Goal: Information Seeking & Learning: Learn about a topic

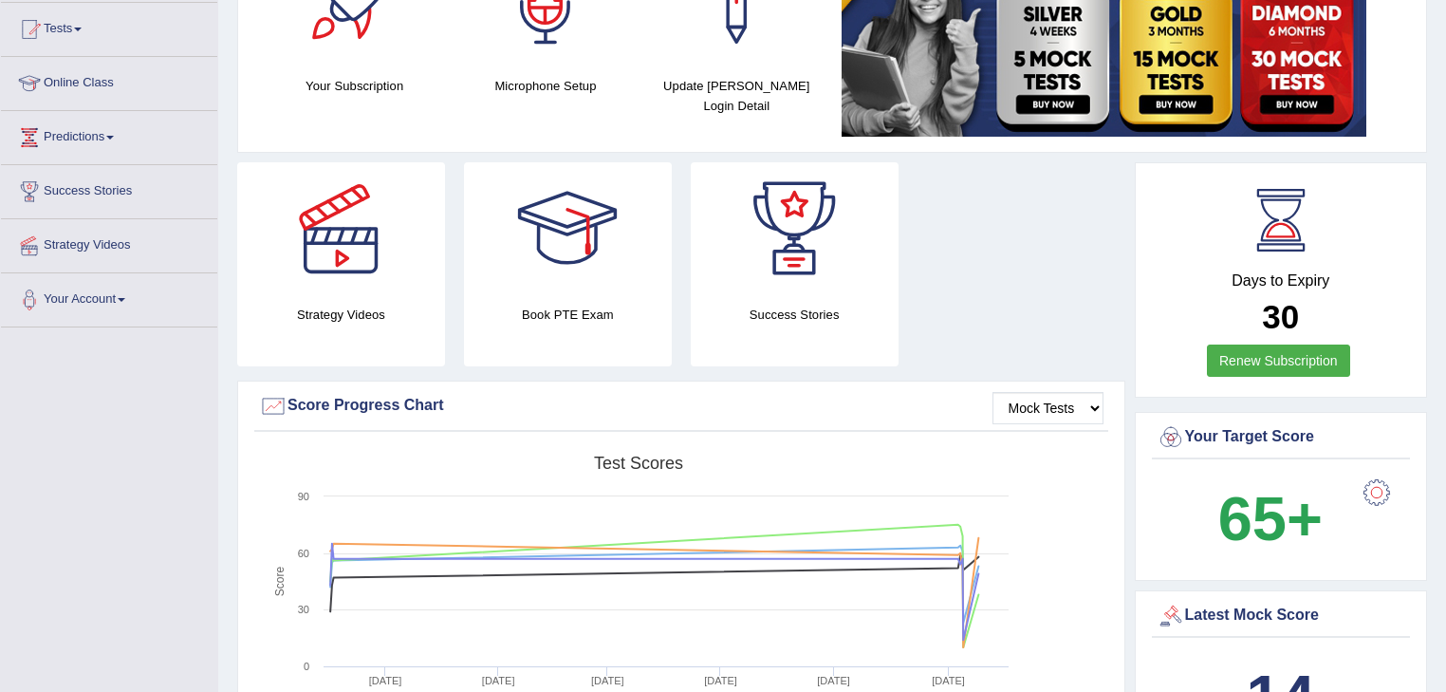
scroll to position [380, 0]
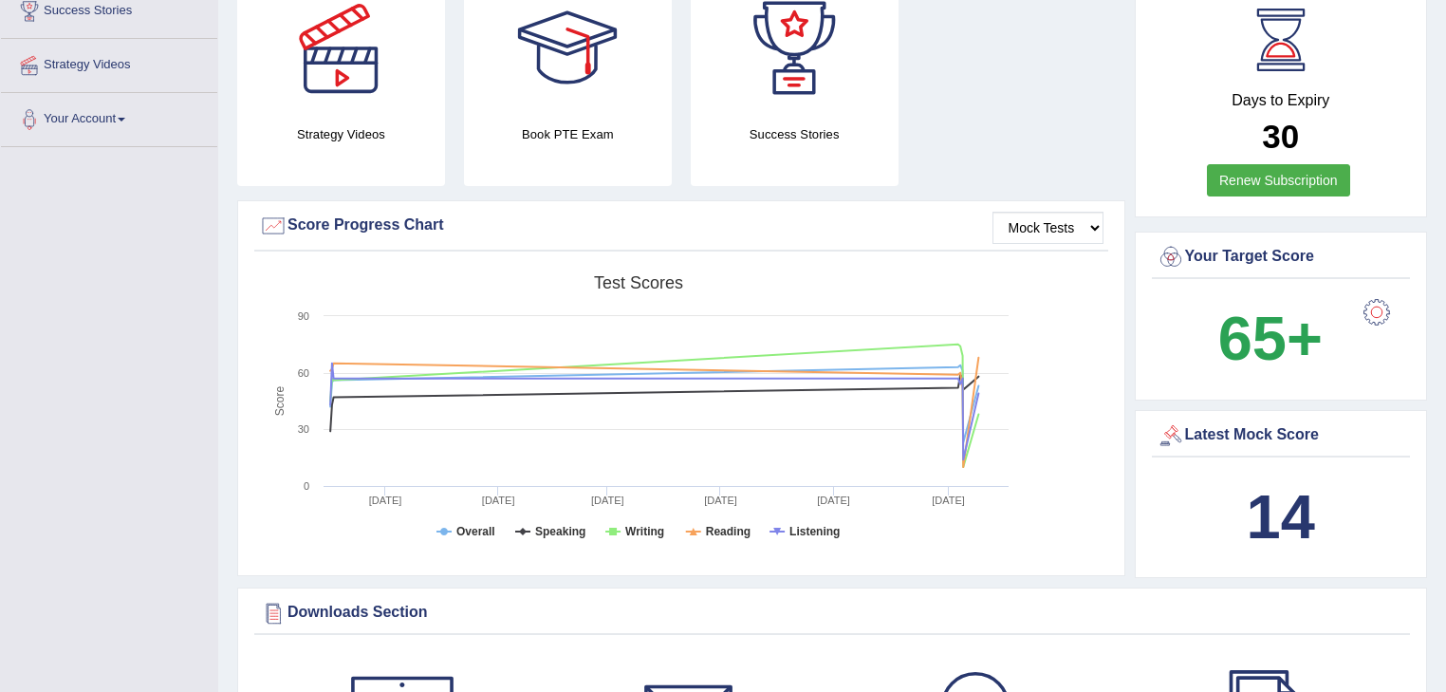
click at [1116, 234] on div "Mock Tests Score Progress Chart Created with Highcharts 7.1.2 Score Test scores…" at bounding box center [681, 388] width 888 height 376
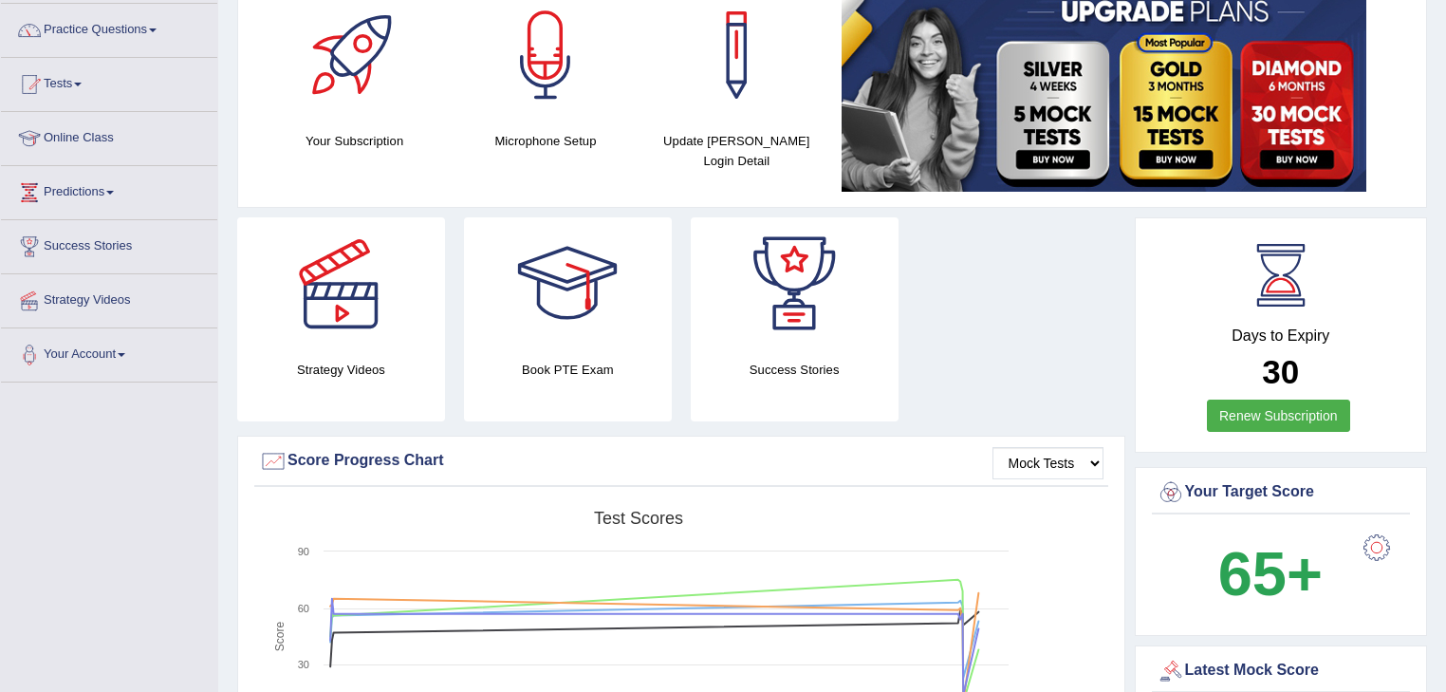
scroll to position [0, 0]
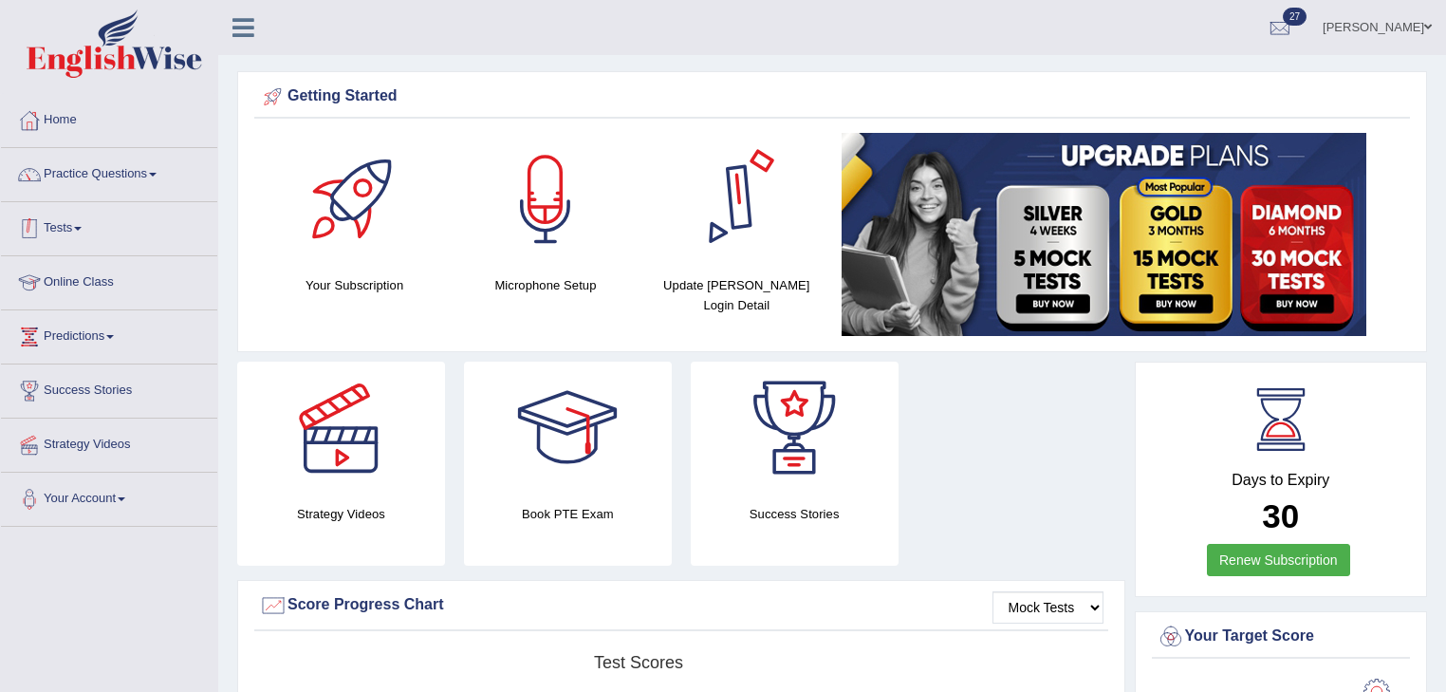
click at [99, 234] on link "Tests" at bounding box center [109, 225] width 216 height 47
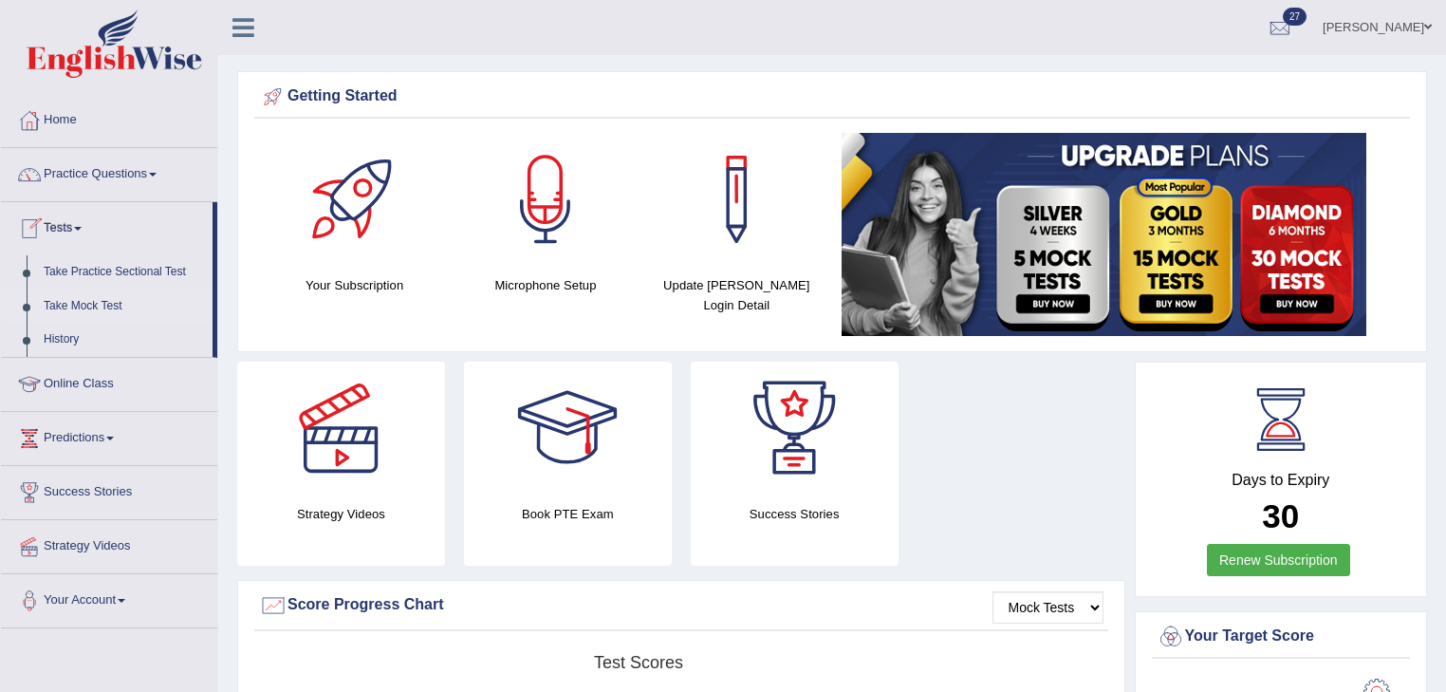
click at [105, 302] on link "Take Mock Test" at bounding box center [123, 306] width 177 height 34
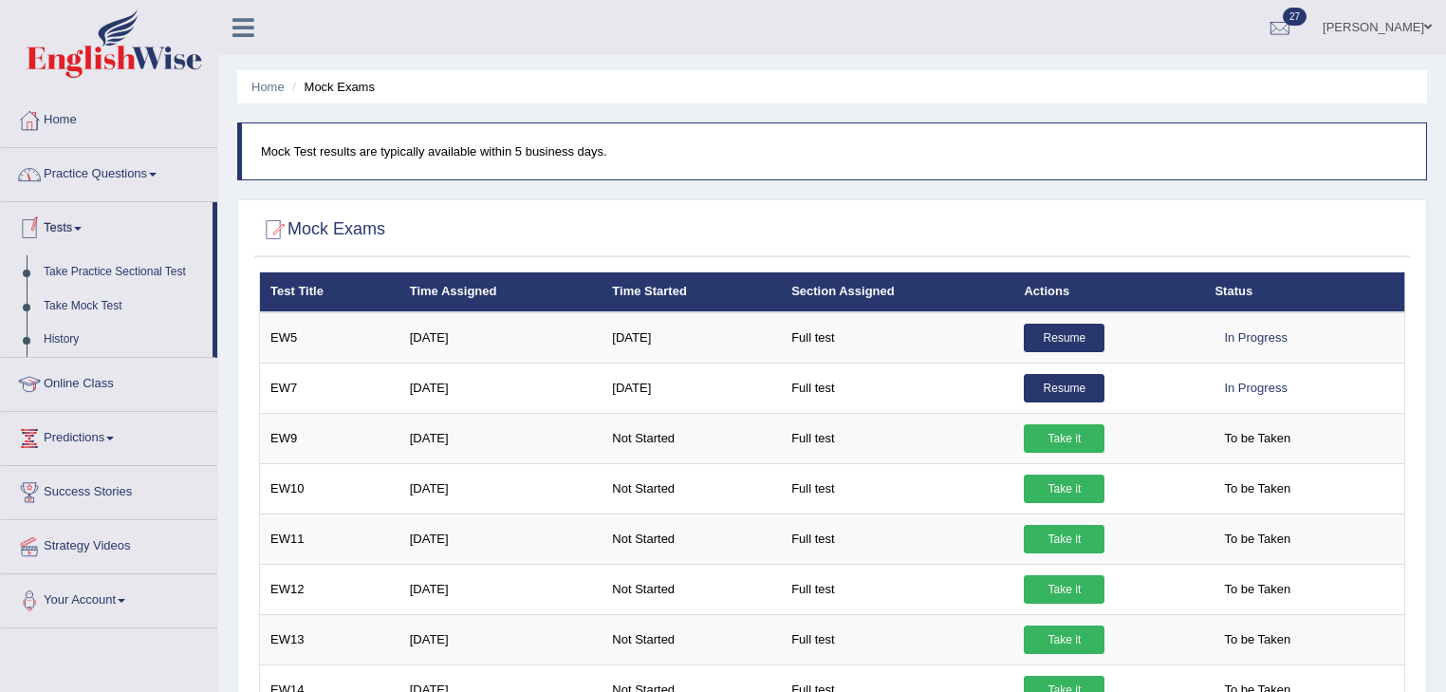
click at [132, 189] on link "Practice Questions" at bounding box center [109, 171] width 216 height 47
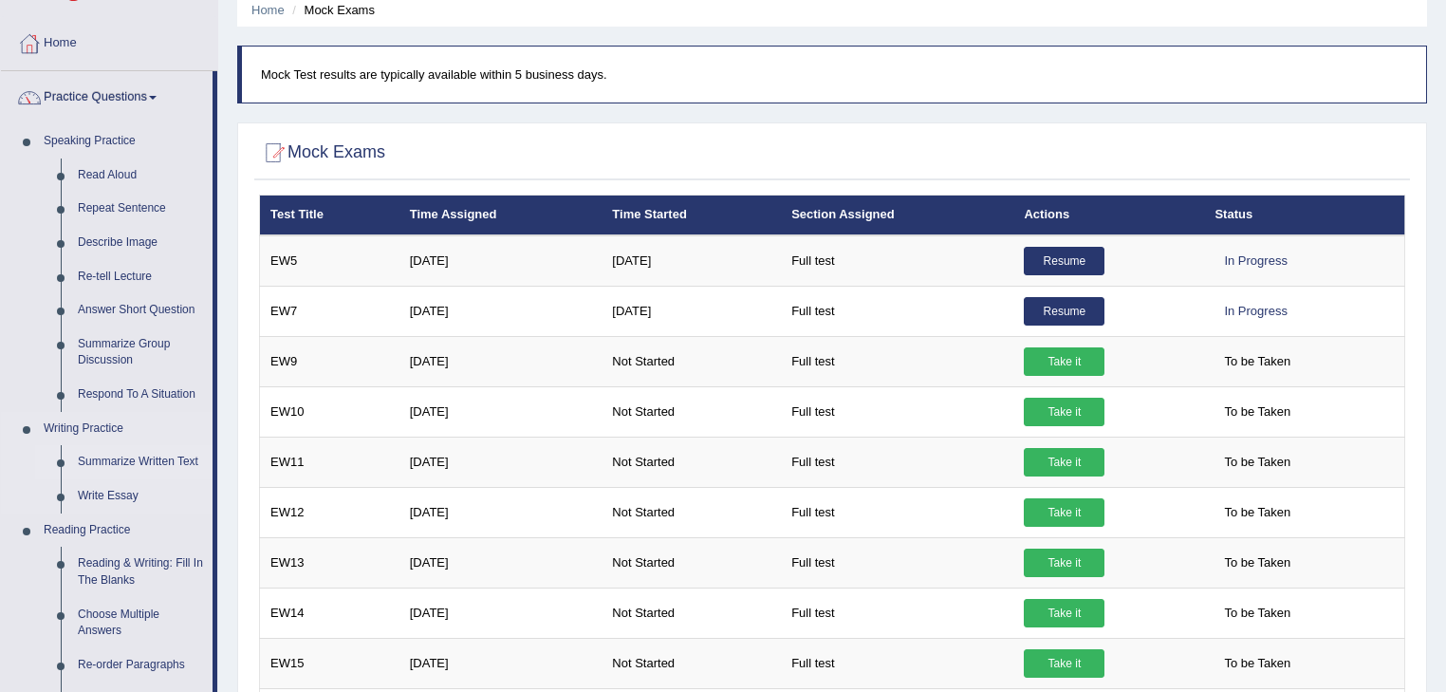
scroll to position [76, 0]
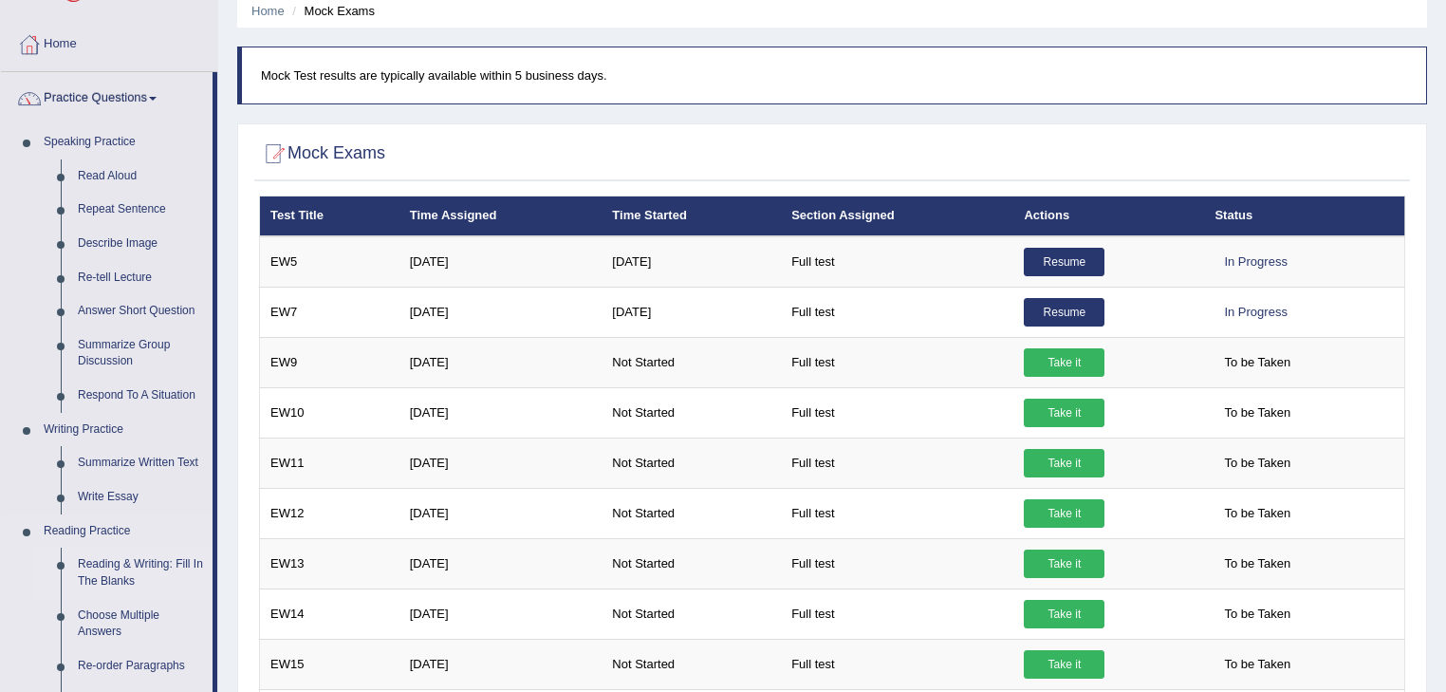
click at [159, 555] on link "Reading & Writing: Fill In The Blanks" at bounding box center [140, 573] width 143 height 50
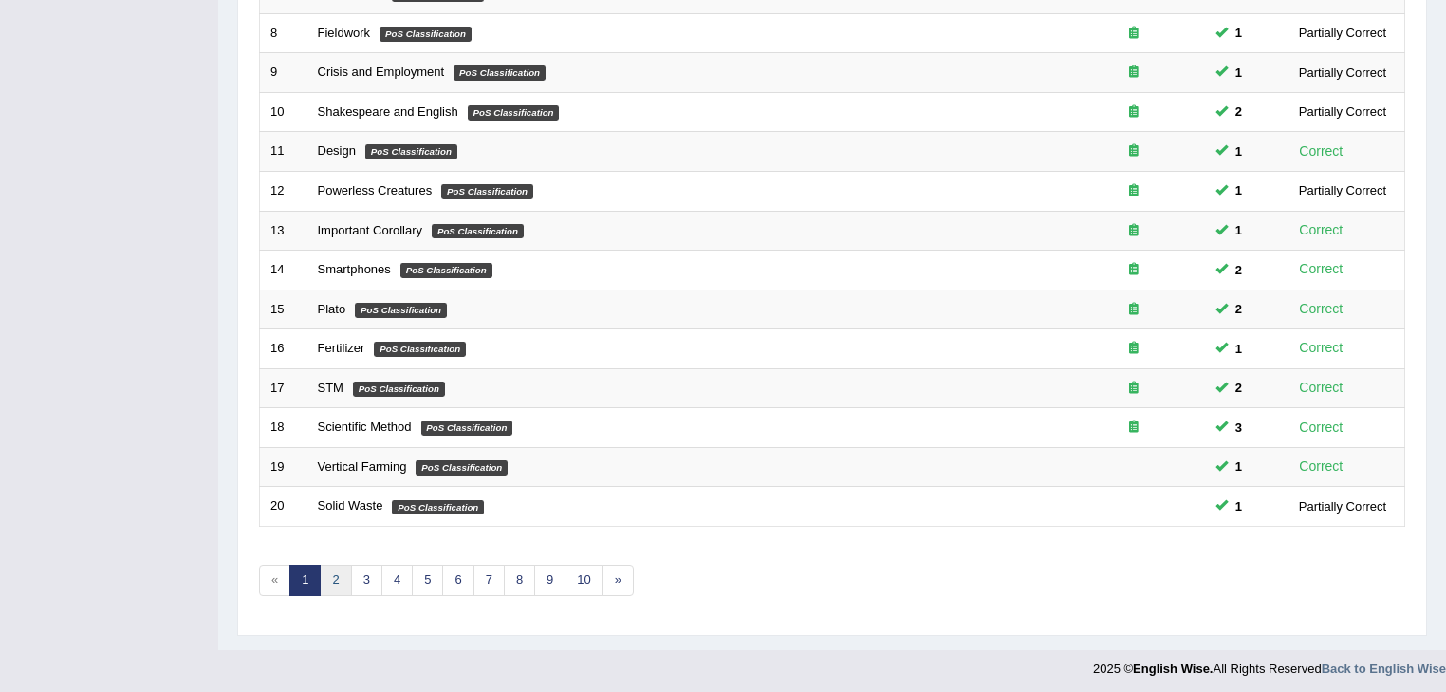
click at [345, 578] on link "2" at bounding box center [335, 580] width 31 height 31
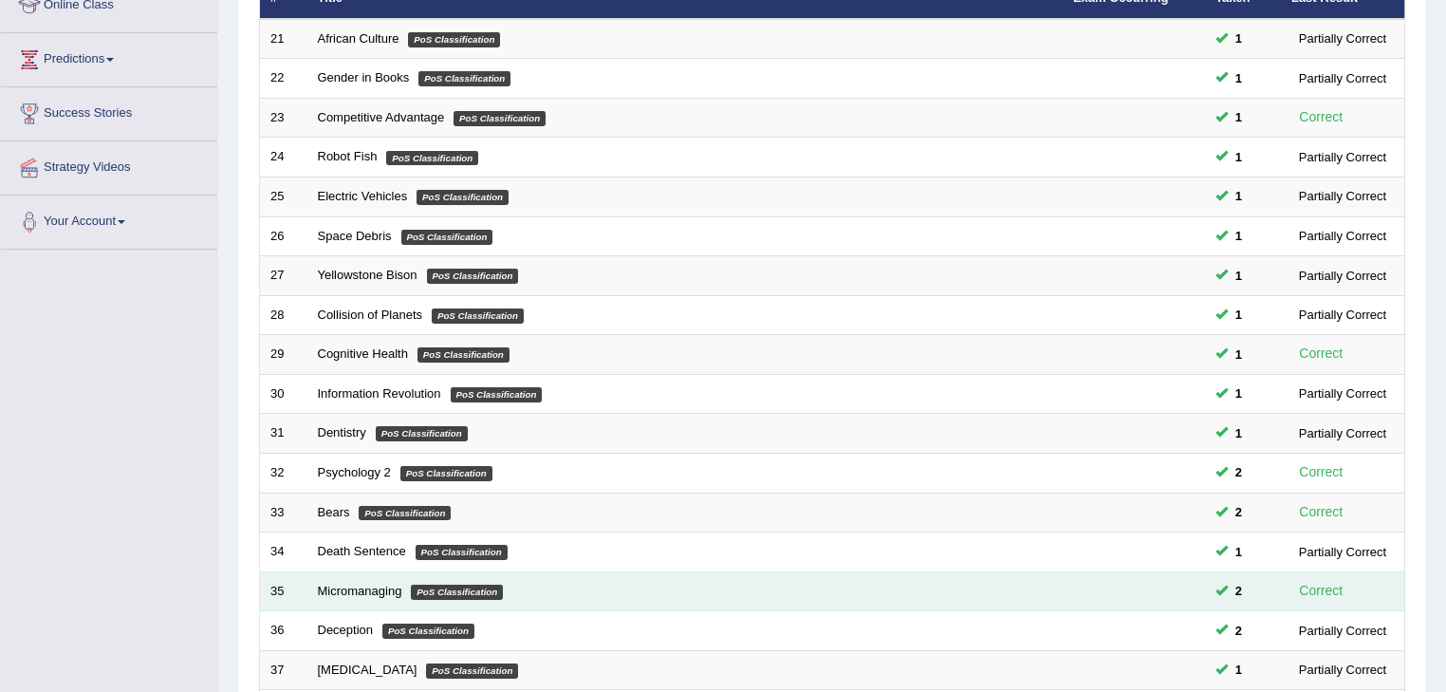
scroll to position [456, 0]
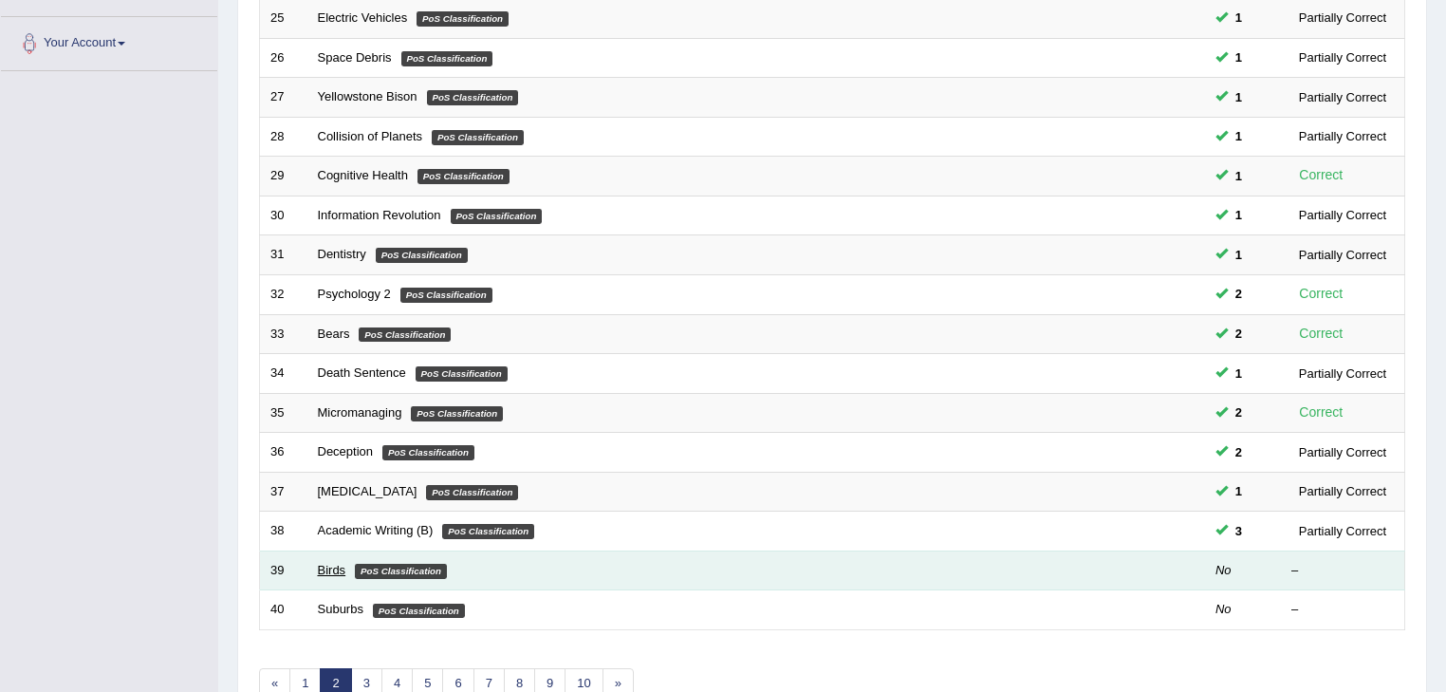
click at [335, 563] on link "Birds" at bounding box center [332, 570] width 28 height 14
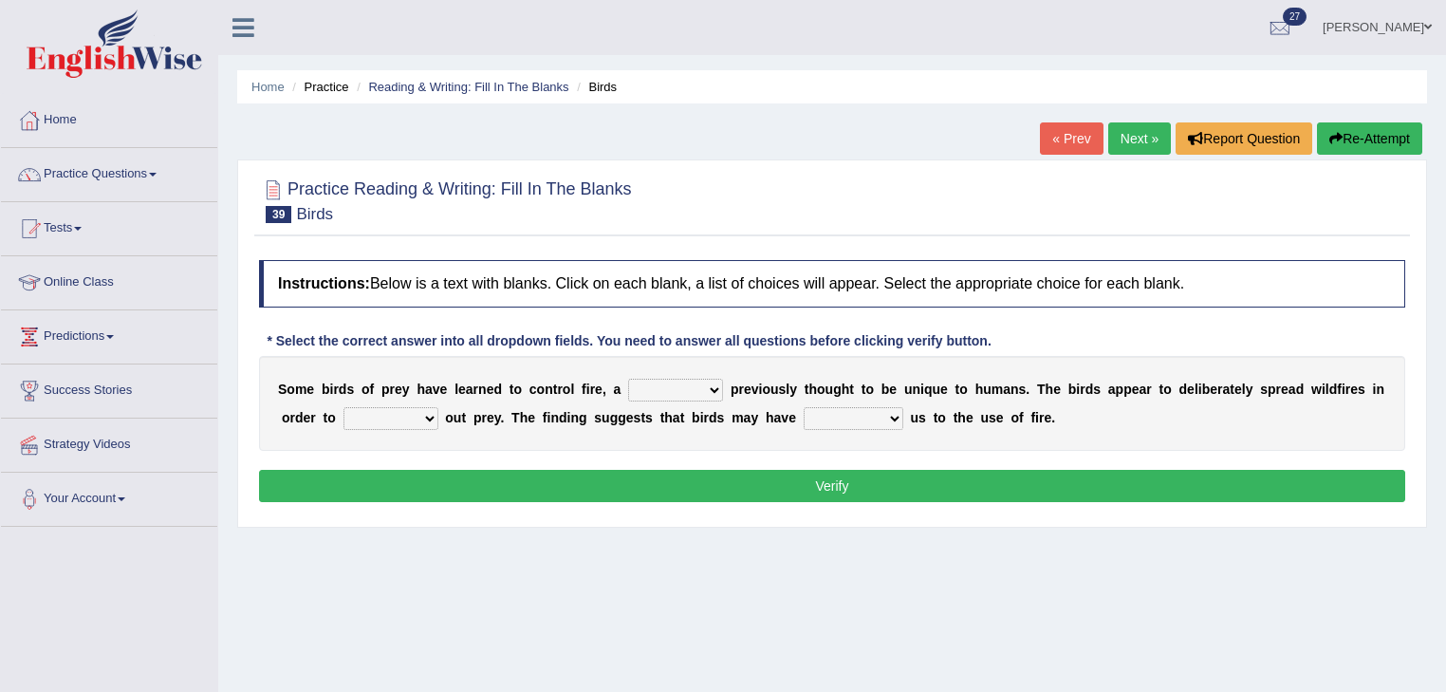
drag, startPoint x: 323, startPoint y: 372, endPoint x: 425, endPoint y: 383, distance: 103.1
click at [424, 383] on div "S o m e b i r d s o f p r e y h a v e l e a r n e d t o c o n t r o l f i r e ,…" at bounding box center [832, 403] width 1146 height 95
click at [633, 383] on select "question profile tale skill" at bounding box center [675, 390] width 95 height 23
click at [628, 379] on select "question profile tale skill" at bounding box center [675, 390] width 95 height 23
click at [680, 380] on select "question profile tale skill" at bounding box center [675, 390] width 95 height 23
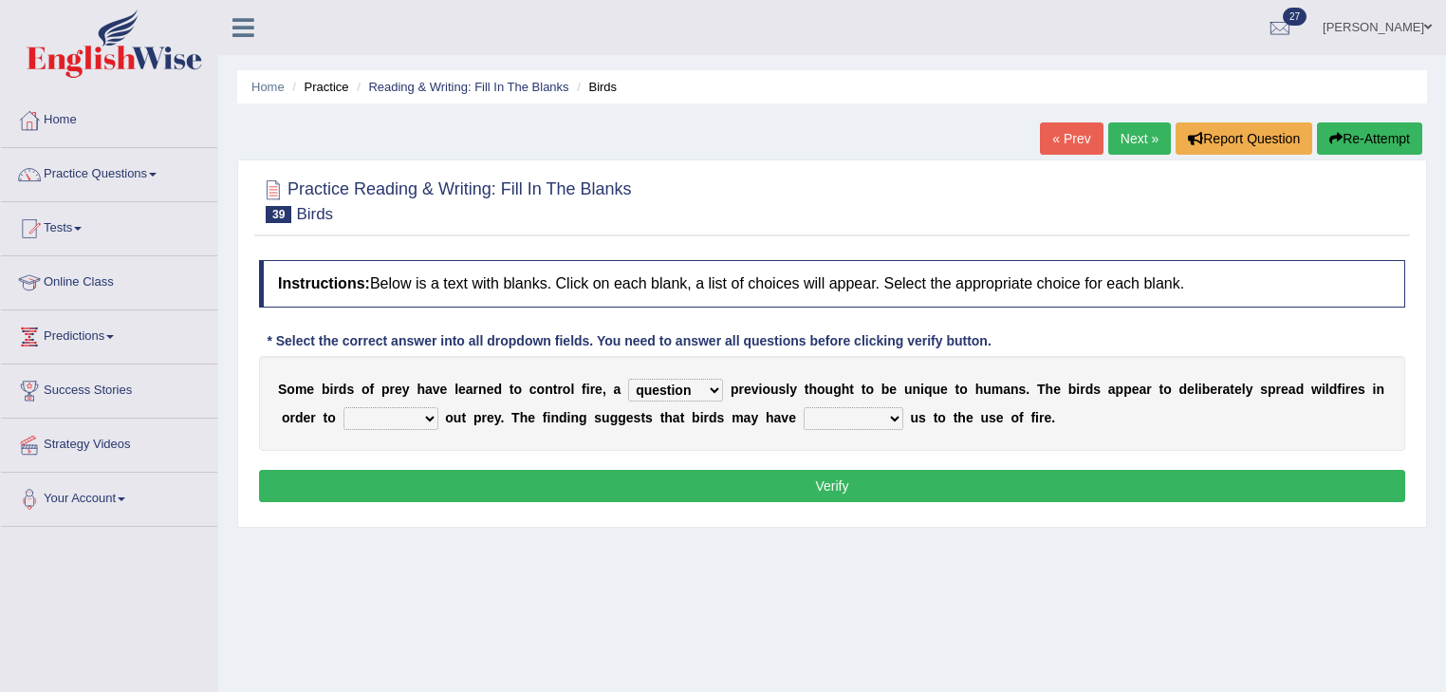
select select "skill"
click at [628, 379] on select "question profile tale skill" at bounding box center [675, 390] width 95 height 23
click at [695, 367] on div "S o m e b i r d s o f p r e y h a v e l e a r n e d t o c o n t r o l f i r e ,…" at bounding box center [832, 403] width 1146 height 95
click at [691, 384] on select "question profile tale skill" at bounding box center [675, 390] width 95 height 23
click at [628, 379] on select "question profile tale skill" at bounding box center [675, 390] width 95 height 23
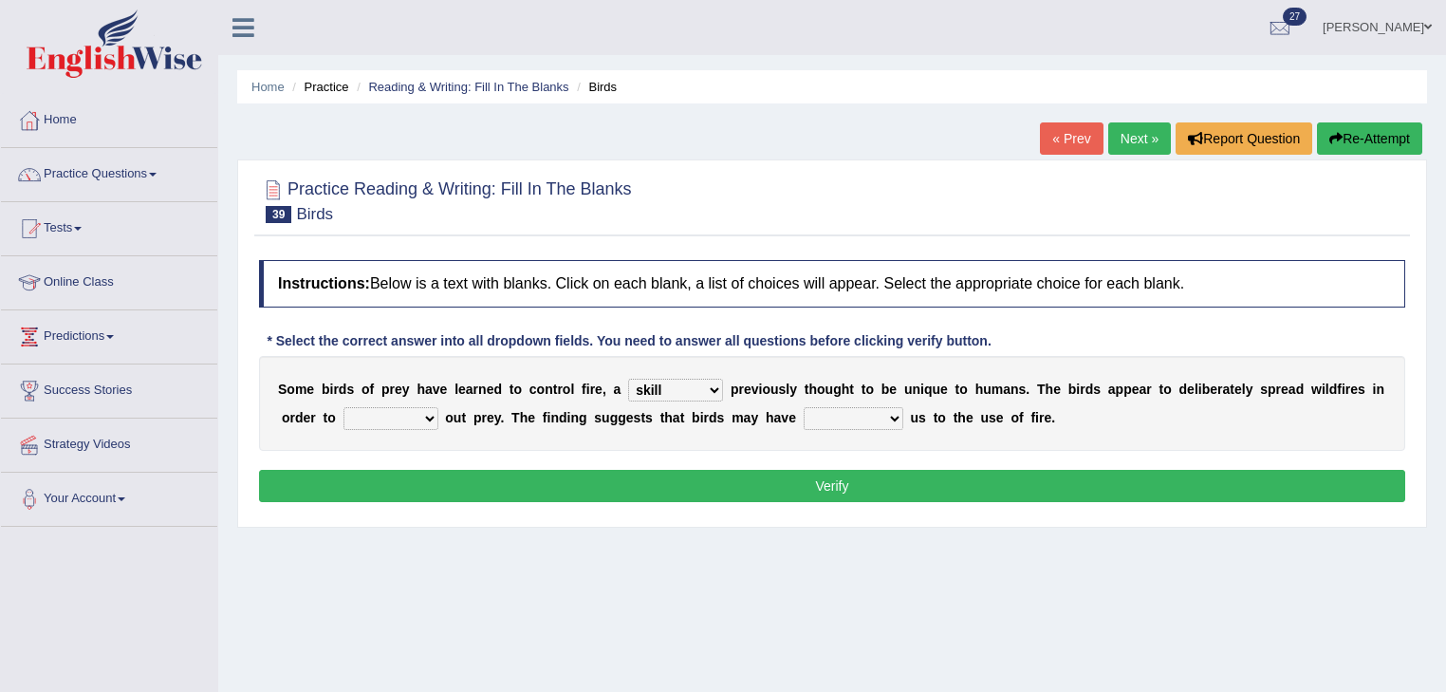
click at [410, 410] on select "prevent limit span flush" at bounding box center [391, 418] width 95 height 23
click at [344, 407] on select "prevent limit span flush" at bounding box center [391, 418] width 95 height 23
click at [407, 414] on select "prevent limit span flush" at bounding box center [391, 418] width 95 height 23
click at [344, 407] on select "prevent limit span flush" at bounding box center [391, 418] width 95 height 23
click at [408, 424] on select "prevent limit span flush" at bounding box center [391, 418] width 95 height 23
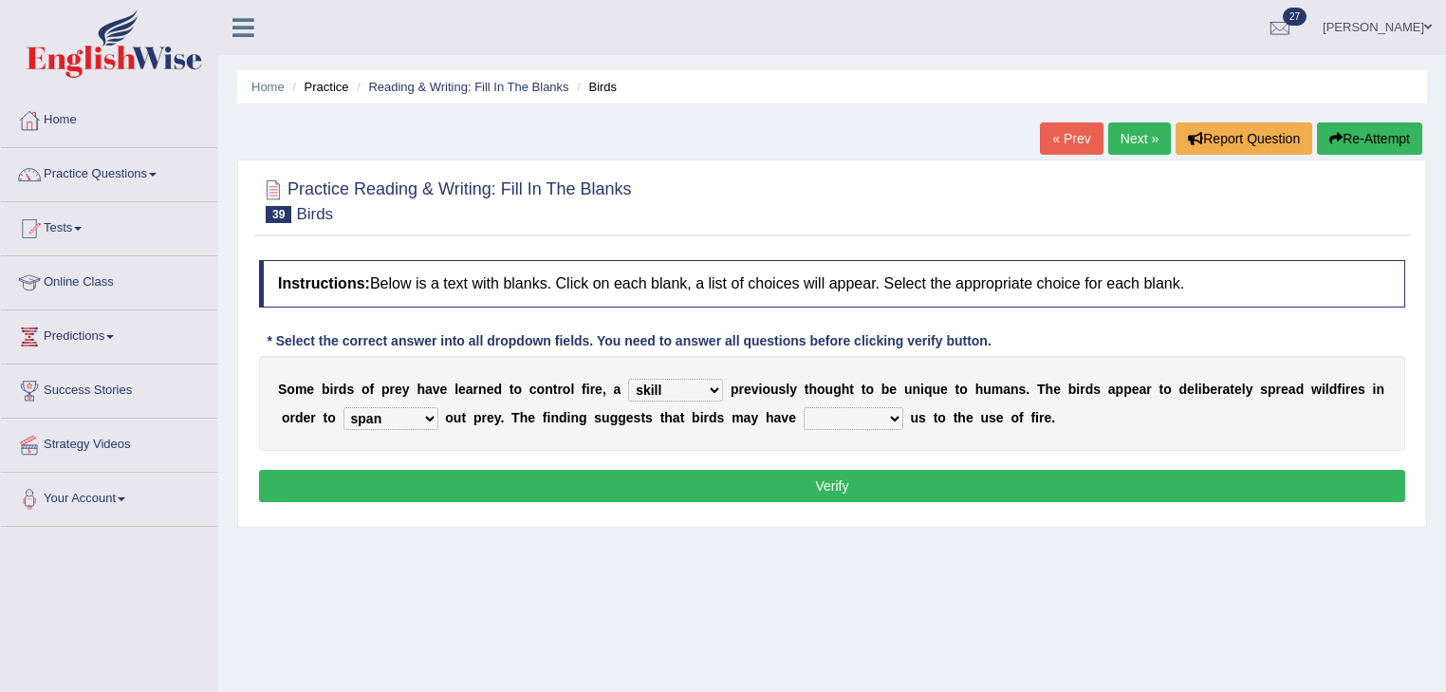
select select "limit"
click at [344, 407] on select "prevent limit span flush" at bounding box center [391, 418] width 95 height 23
click at [839, 410] on select "prophesied beaten transmitted forced" at bounding box center [854, 418] width 100 height 23
click at [1108, 418] on div "S o m e b i r d s o f p r e y h a v e l e a r n e d t o c o n t r o l f i r e ,…" at bounding box center [832, 403] width 1146 height 95
click at [850, 413] on select "prophesied beaten transmitted forced" at bounding box center [854, 418] width 100 height 23
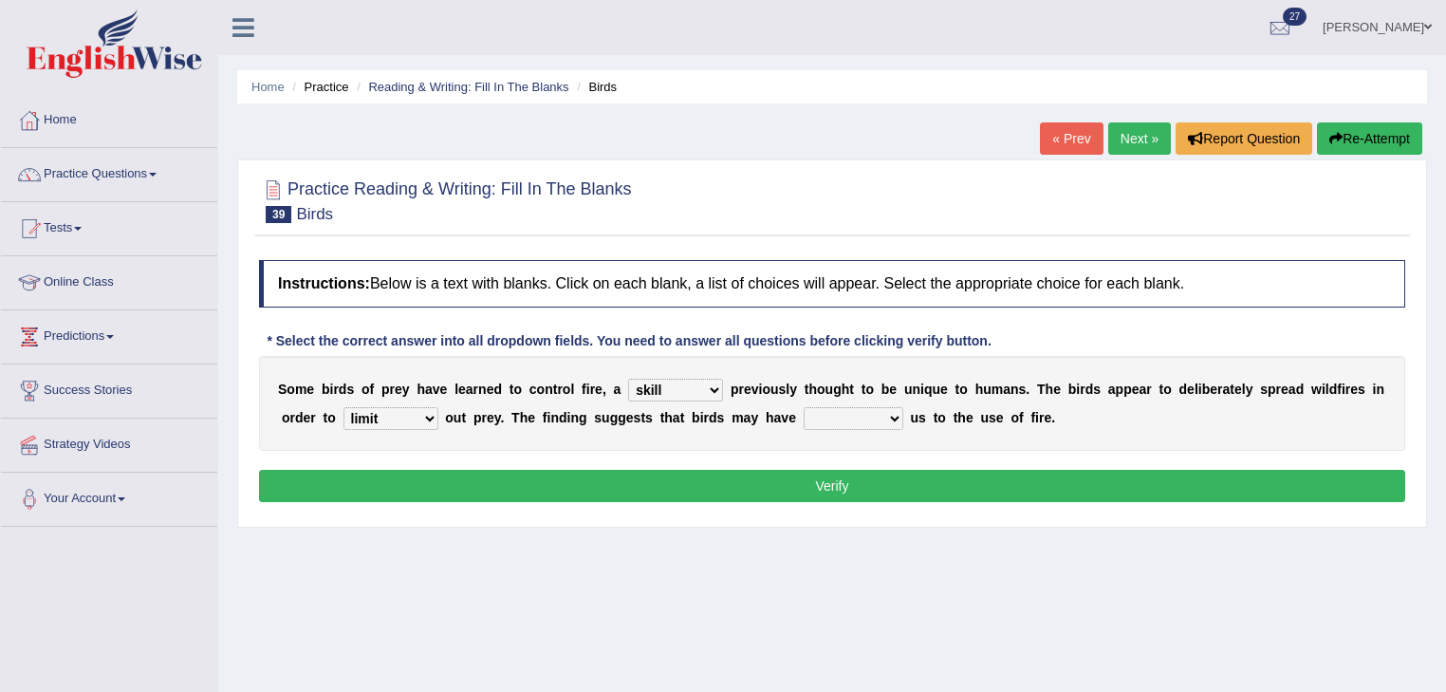
select select "prophesied"
click at [804, 407] on select "prophesied beaten transmitted forced" at bounding box center [854, 418] width 100 height 23
click at [863, 491] on button "Verify" at bounding box center [832, 486] width 1146 height 32
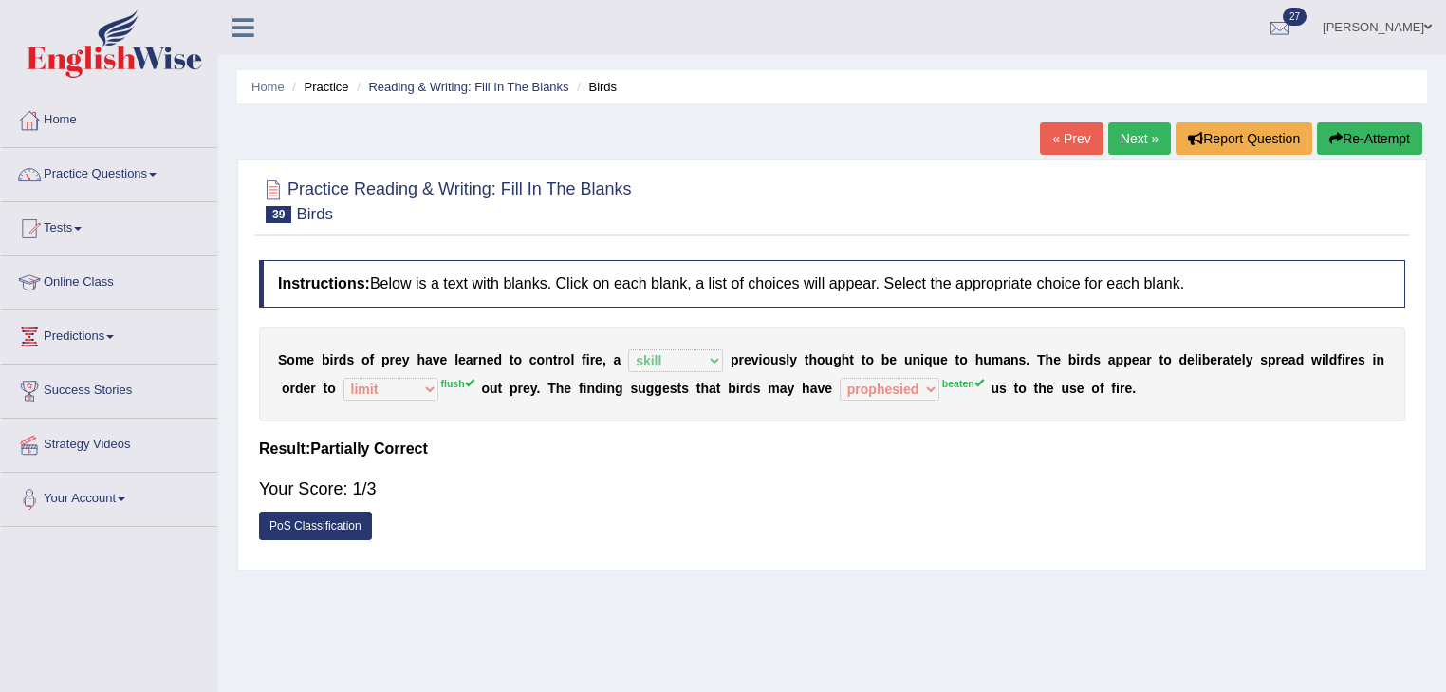
click at [1347, 133] on button "Re-Attempt" at bounding box center [1369, 138] width 105 height 32
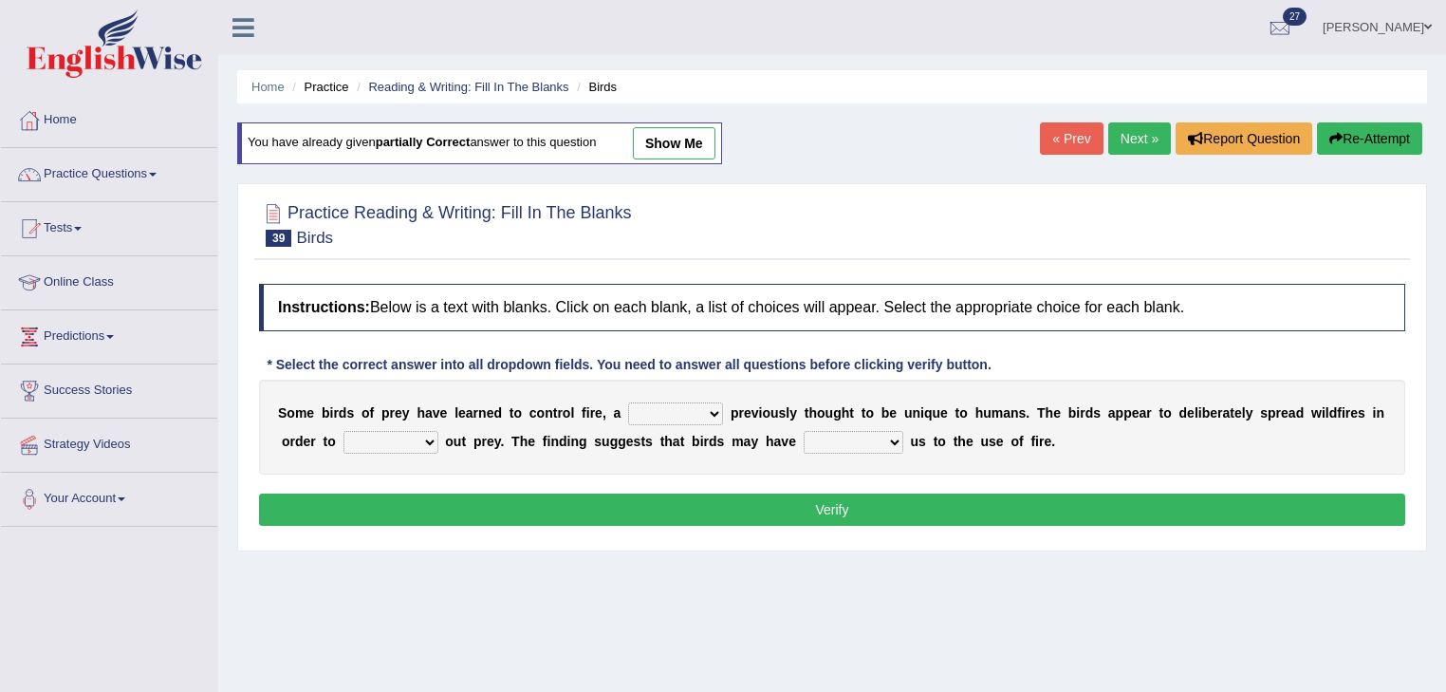
click at [679, 437] on div "S o m e b i r d s o f p r e y h a v e l e a r n e d t o c o n t r o l f i r e ,…" at bounding box center [832, 427] width 1146 height 95
click at [683, 414] on select "question profile tale skill" at bounding box center [675, 413] width 95 height 23
select select "skill"
click at [628, 402] on select "question profile tale skill" at bounding box center [675, 413] width 95 height 23
click at [408, 452] on div "S o m e b i r d s o f p r e y h a v e l e a r n e d t o c o n t r o l f i r e ,…" at bounding box center [832, 427] width 1146 height 95
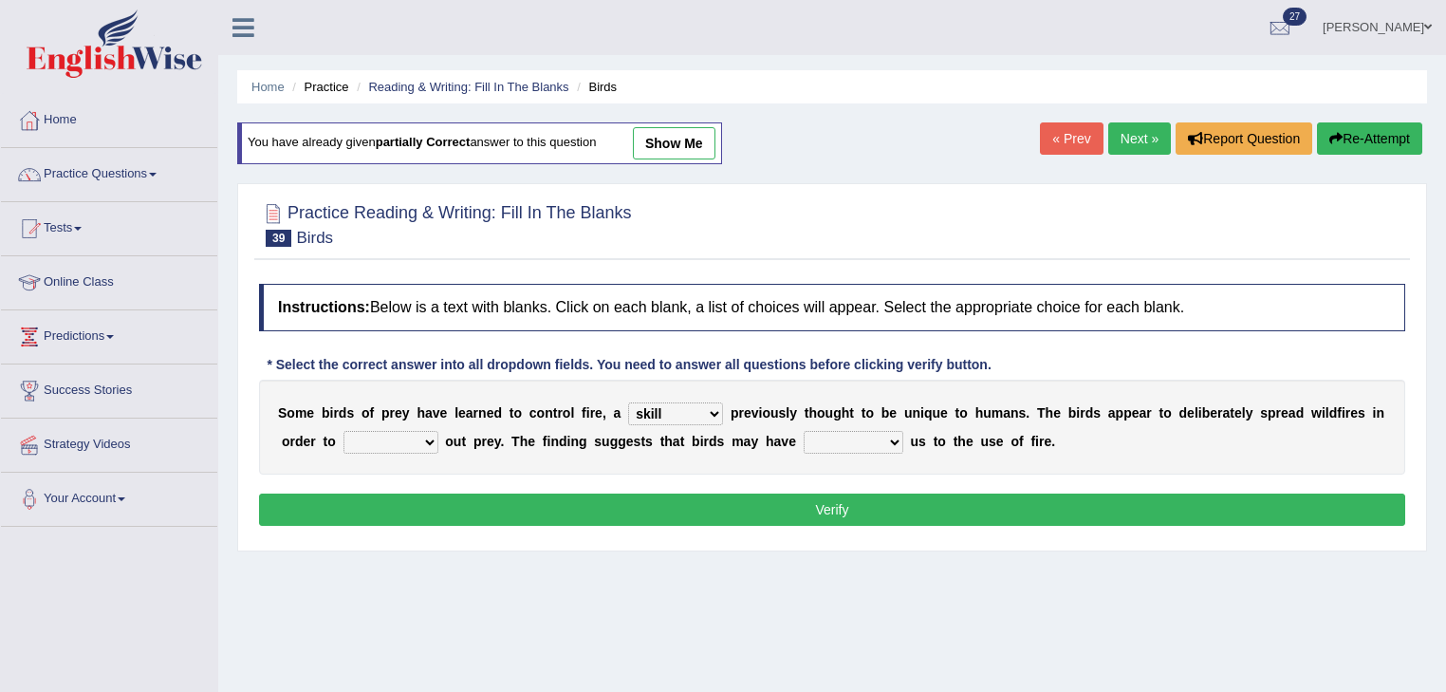
click at [416, 445] on select "prevent limit span flush" at bounding box center [391, 442] width 95 height 23
select select "flush"
click at [344, 431] on select "prevent limit span flush" at bounding box center [391, 442] width 95 height 23
click at [862, 454] on div "S o m e b i r d s o f p r e y h a v e l e a r n e d t o c o n t r o l f i r e ,…" at bounding box center [832, 427] width 1146 height 95
select select "prophesied"
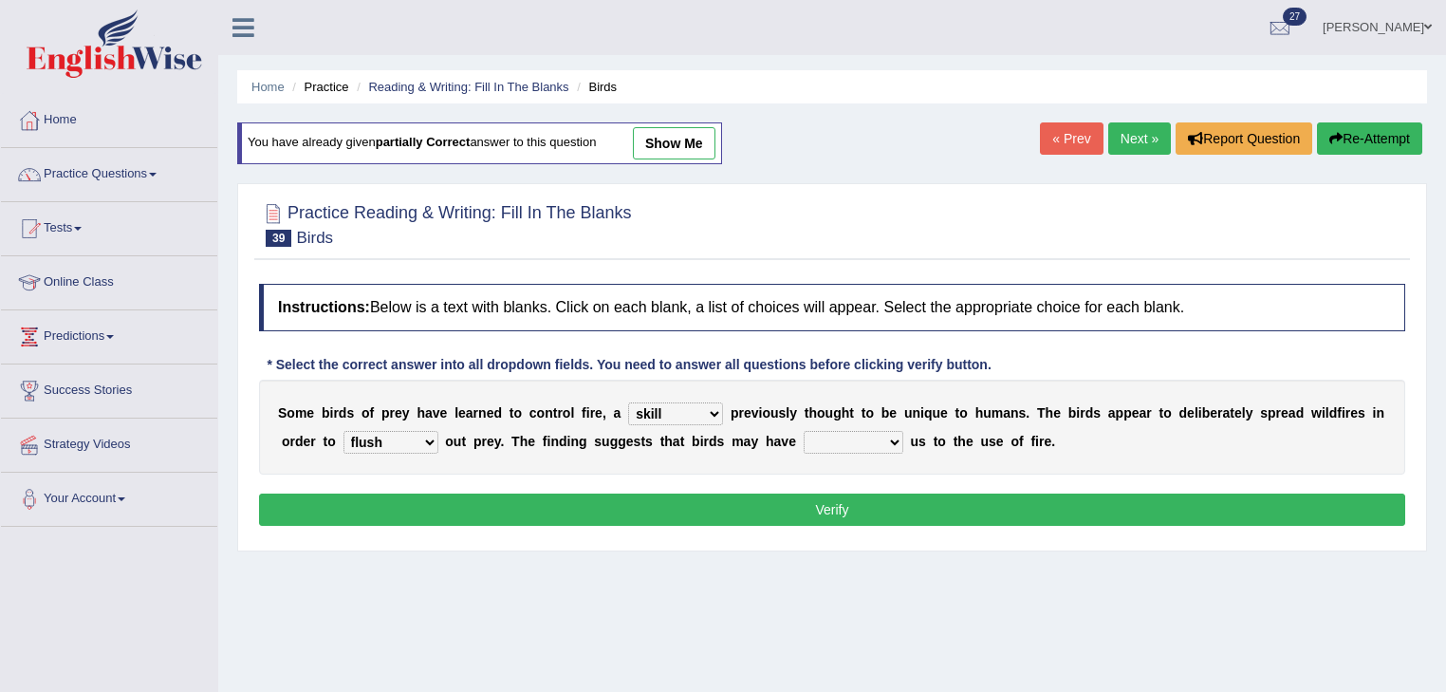
click at [804, 431] on select "prophesied beaten transmitted forced" at bounding box center [854, 442] width 100 height 23
click at [861, 504] on button "Verify" at bounding box center [832, 510] width 1146 height 32
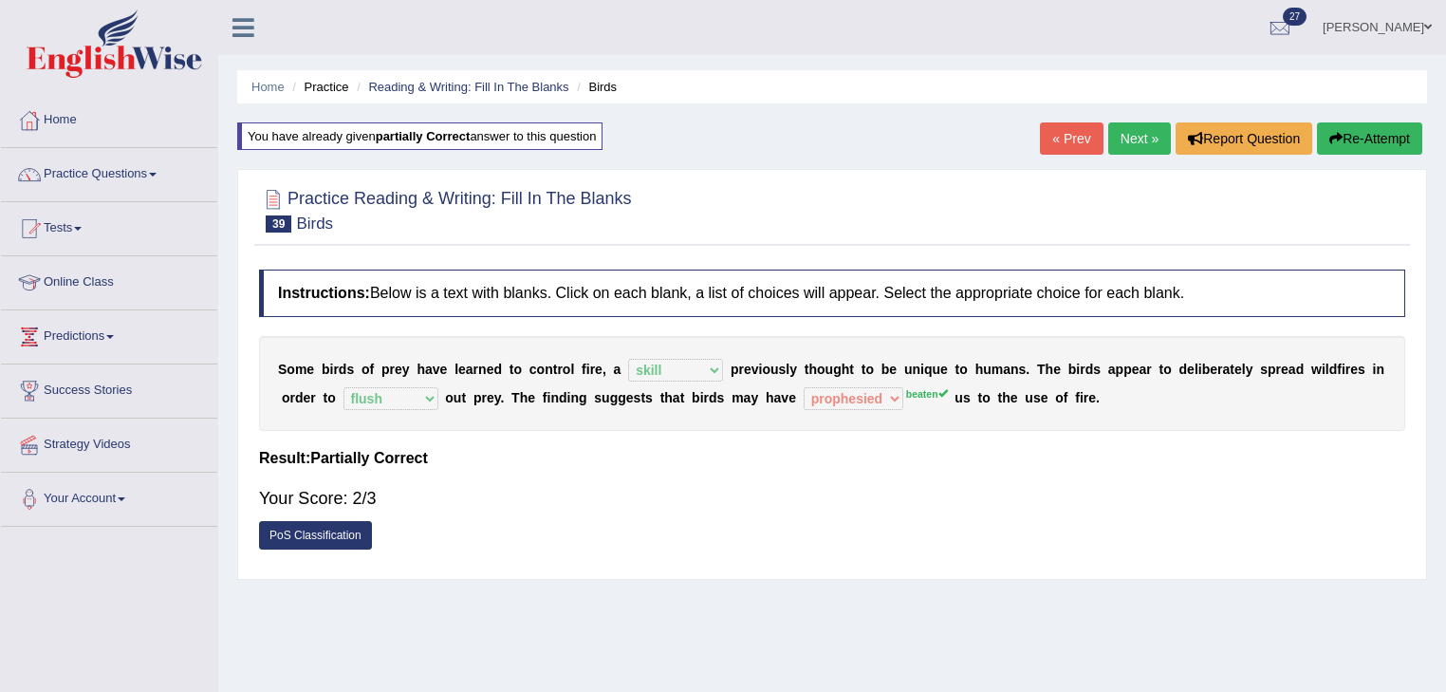
click at [1130, 128] on link "Next »" at bounding box center [1139, 138] width 63 height 32
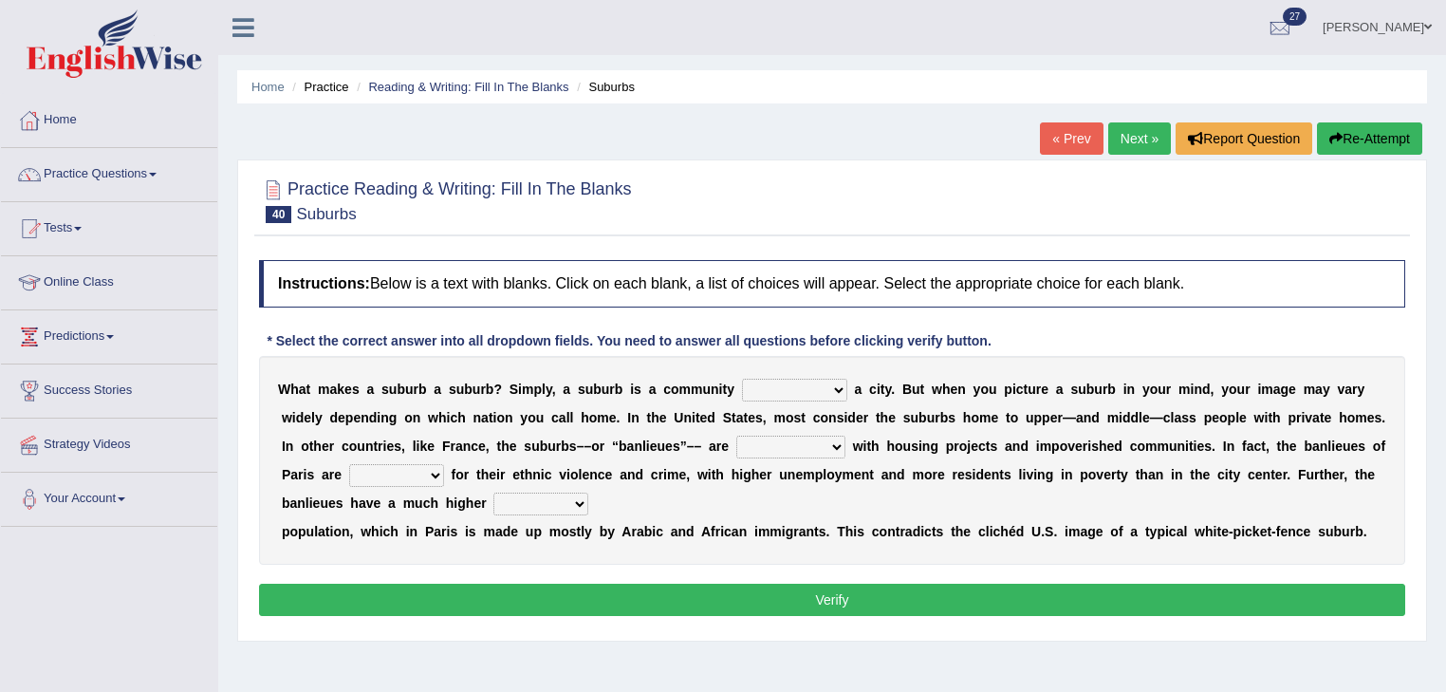
click at [806, 394] on select "lying locating situating surrounding" at bounding box center [794, 390] width 105 height 23
click at [742, 379] on select "lying locating situating surrounding" at bounding box center [794, 390] width 105 height 23
click at [789, 379] on select "lying locating situating surrounding" at bounding box center [794, 390] width 105 height 23
click at [742, 379] on select "lying locating situating surrounding" at bounding box center [794, 390] width 105 height 23
drag, startPoint x: 660, startPoint y: 386, endPoint x: 759, endPoint y: 399, distance: 100.4
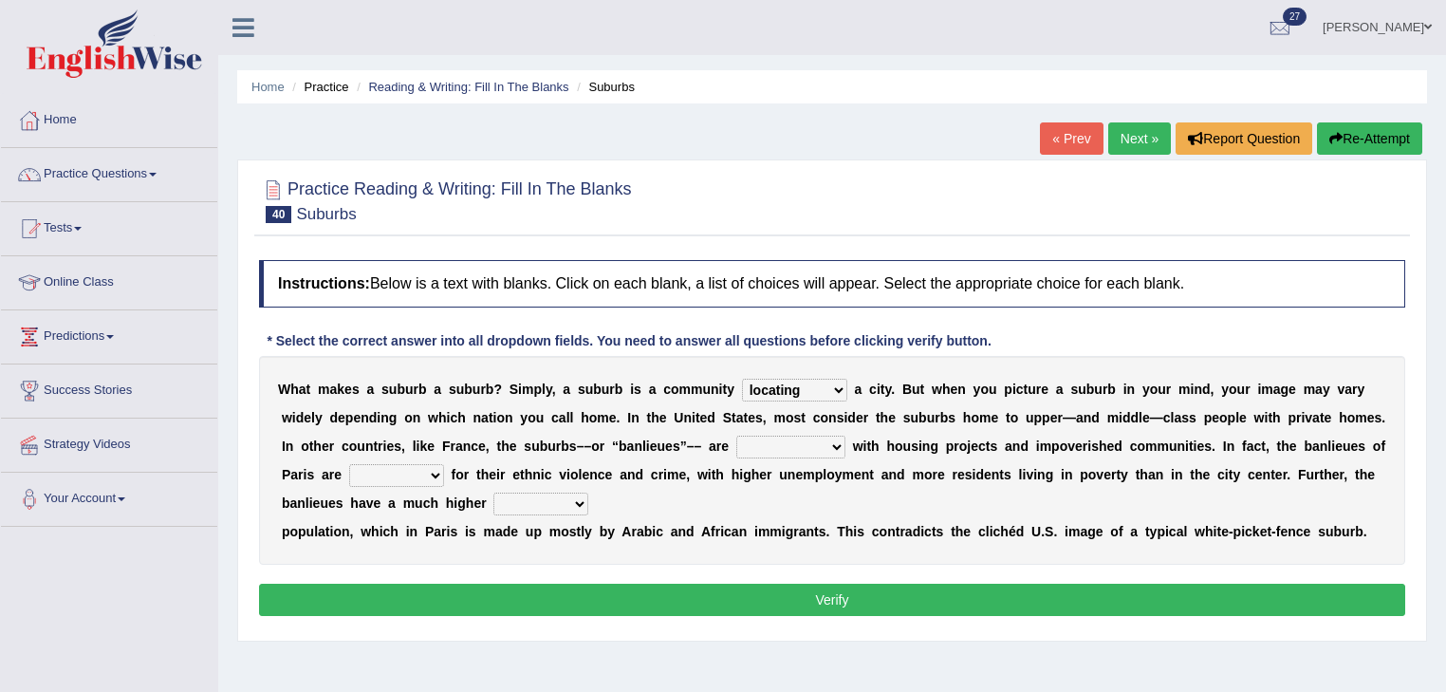
click at [759, 399] on div "W h a t m a k e s a s u b u r b a s u b u r b ? S i m p l y , a s u b u r b i s…" at bounding box center [832, 460] width 1146 height 209
click at [803, 389] on select "lying locating situating surrounding" at bounding box center [794, 390] width 105 height 23
click at [742, 379] on select "lying locating situating surrounding" at bounding box center [794, 390] width 105 height 23
click at [829, 387] on select "lying locating situating surrounding" at bounding box center [794, 390] width 105 height 23
click at [742, 379] on select "lying locating situating surrounding" at bounding box center [794, 390] width 105 height 23
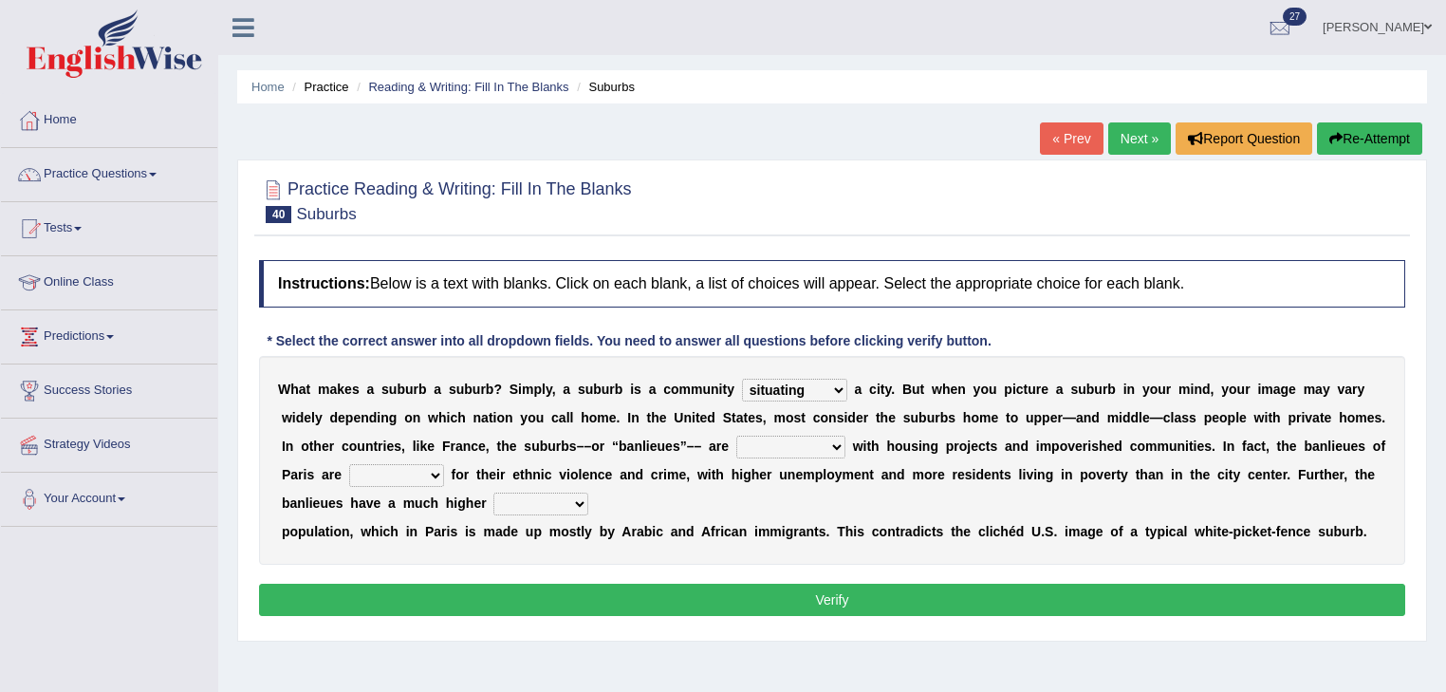
click at [823, 383] on select "lying locating situating surrounding" at bounding box center [794, 390] width 105 height 23
select select "surrounding"
click at [742, 379] on select "lying locating situating surrounding" at bounding box center [794, 390] width 105 height 23
click at [828, 390] on select "lying locating situating surrounding" at bounding box center [794, 390] width 105 height 23
click at [742, 379] on select "lying locating situating surrounding" at bounding box center [794, 390] width 105 height 23
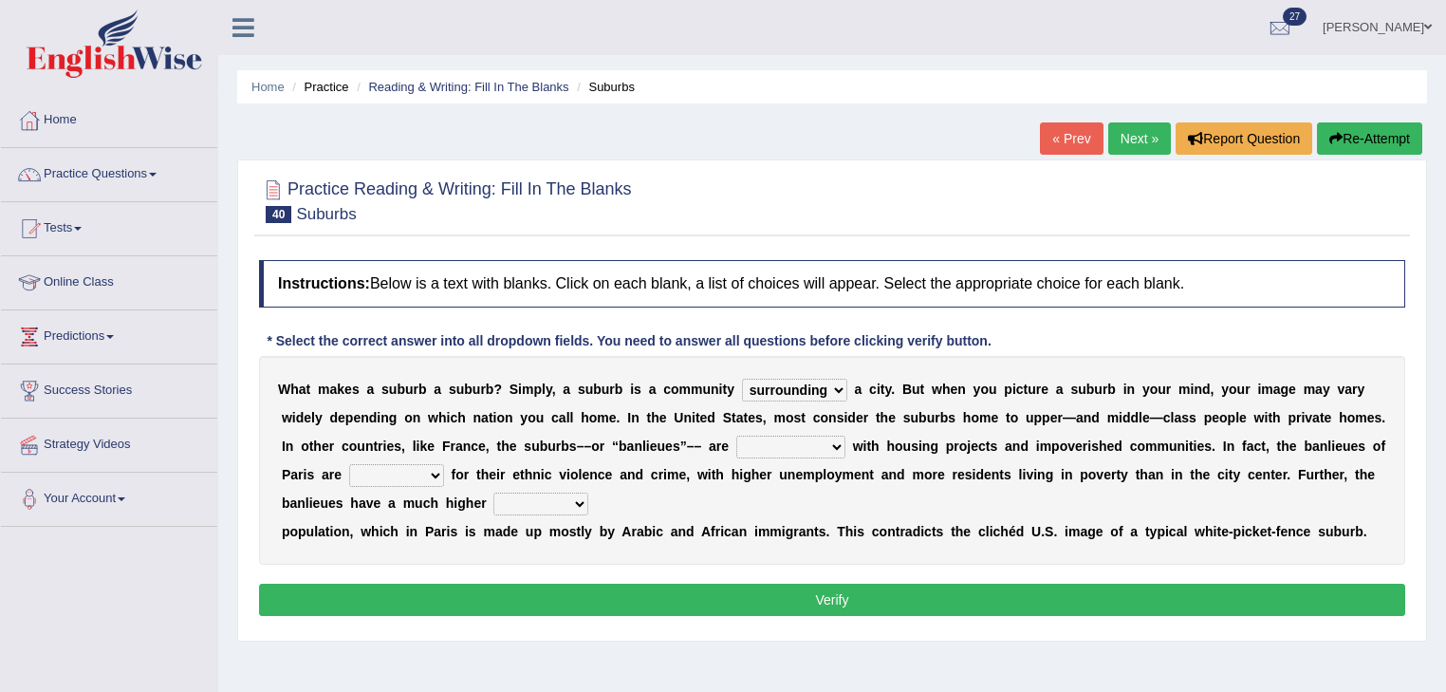
click at [822, 450] on select "antonymous antibiotic synonymous synthetic" at bounding box center [790, 447] width 109 height 23
select select "antonymous"
click at [736, 436] on select "antonymous antibiotic synonymous synthetic" at bounding box center [790, 447] width 109 height 23
click at [404, 466] on select "clamorous sensitive famous notorious" at bounding box center [396, 475] width 95 height 23
select select "famous"
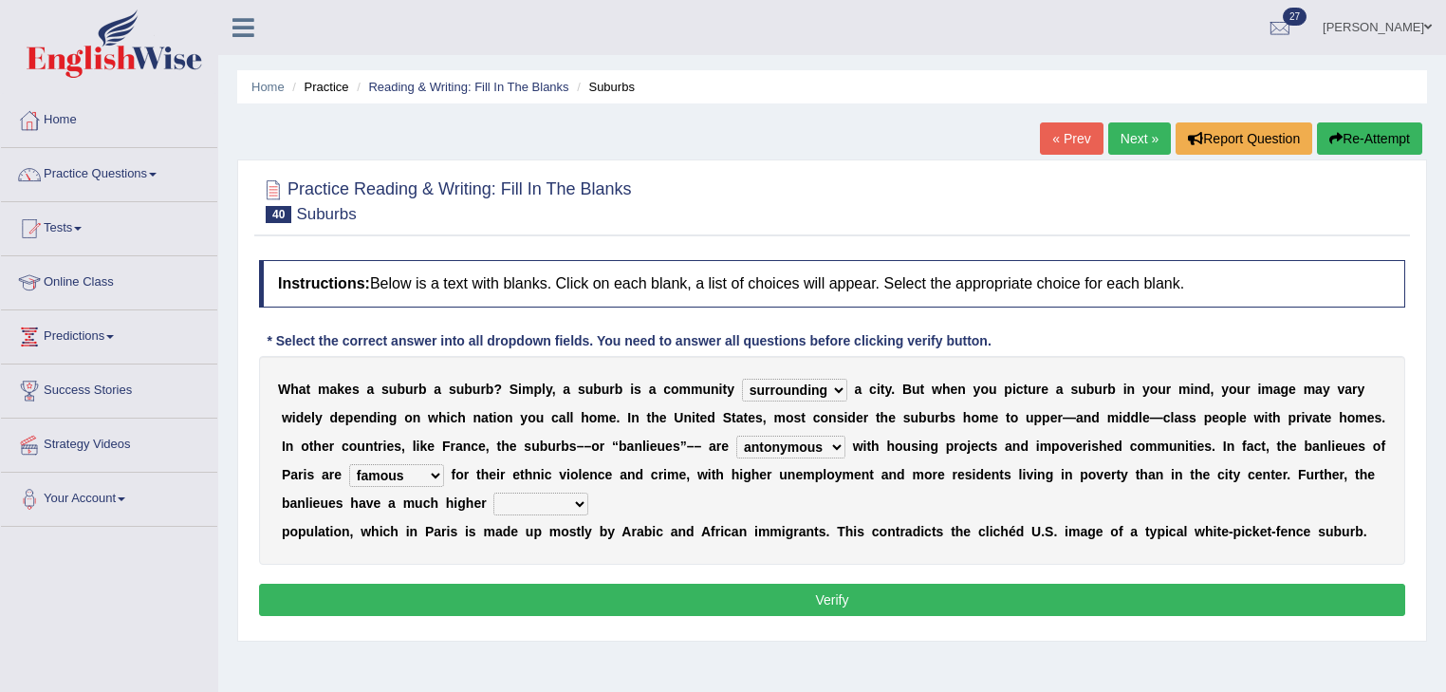
click at [349, 464] on select "clamorous sensitive famous notorious" at bounding box center [396, 475] width 95 height 23
click at [519, 493] on select "local young immigrant senior" at bounding box center [541, 504] width 95 height 23
click at [494, 493] on select "local young immigrant senior" at bounding box center [541, 504] width 95 height 23
click at [546, 509] on select "local young immigrant senior" at bounding box center [541, 504] width 95 height 23
drag, startPoint x: 734, startPoint y: 505, endPoint x: 725, endPoint y: 510, distance: 9.8
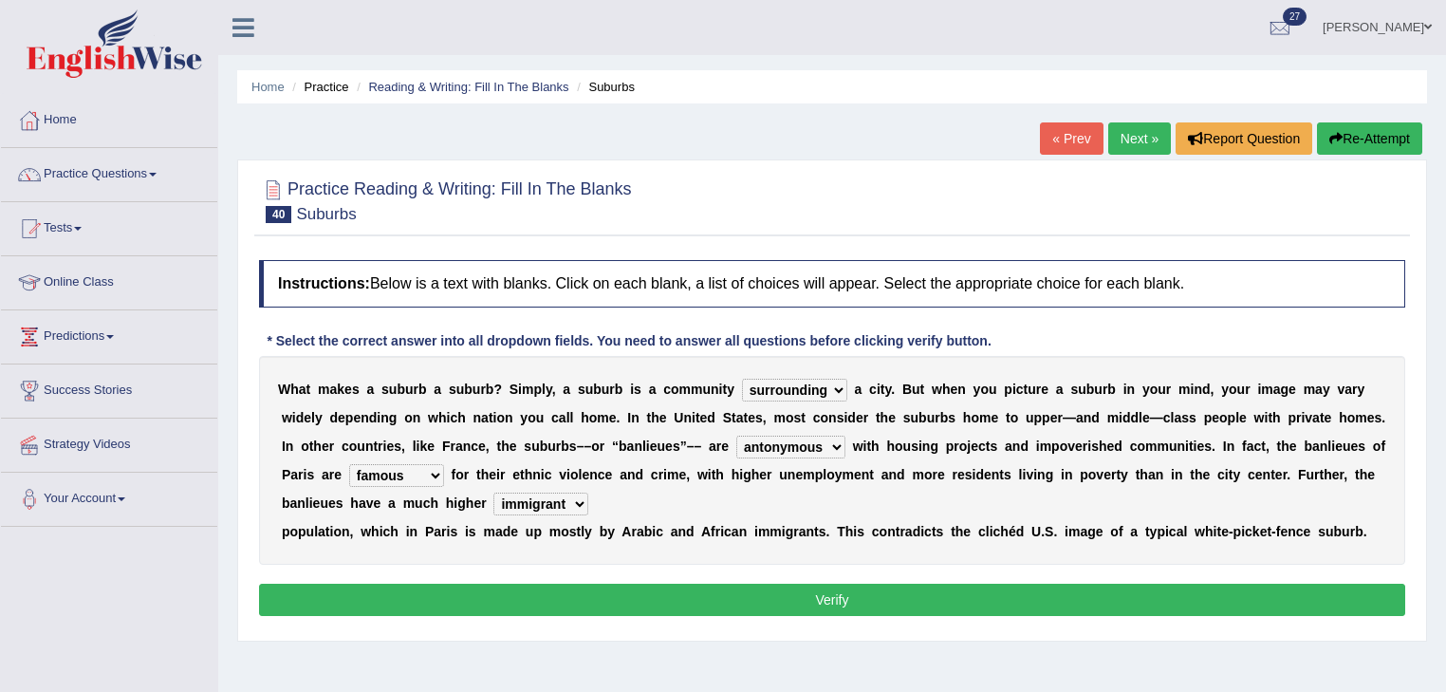
click at [727, 510] on div "W h a t m a k e s a s u b u r b a s u b u r b ? S i m p l y , a s u b u r b i s…" at bounding box center [832, 460] width 1146 height 209
click at [535, 515] on div "W h a t m a k e s a s u b u r b a s u b u r b ? S i m p l y , a s u b u r b i s…" at bounding box center [832, 460] width 1146 height 209
click at [550, 509] on select "local young immigrant senior" at bounding box center [541, 504] width 95 height 23
select select "local"
click at [494, 493] on select "local young immigrant senior" at bounding box center [541, 504] width 95 height 23
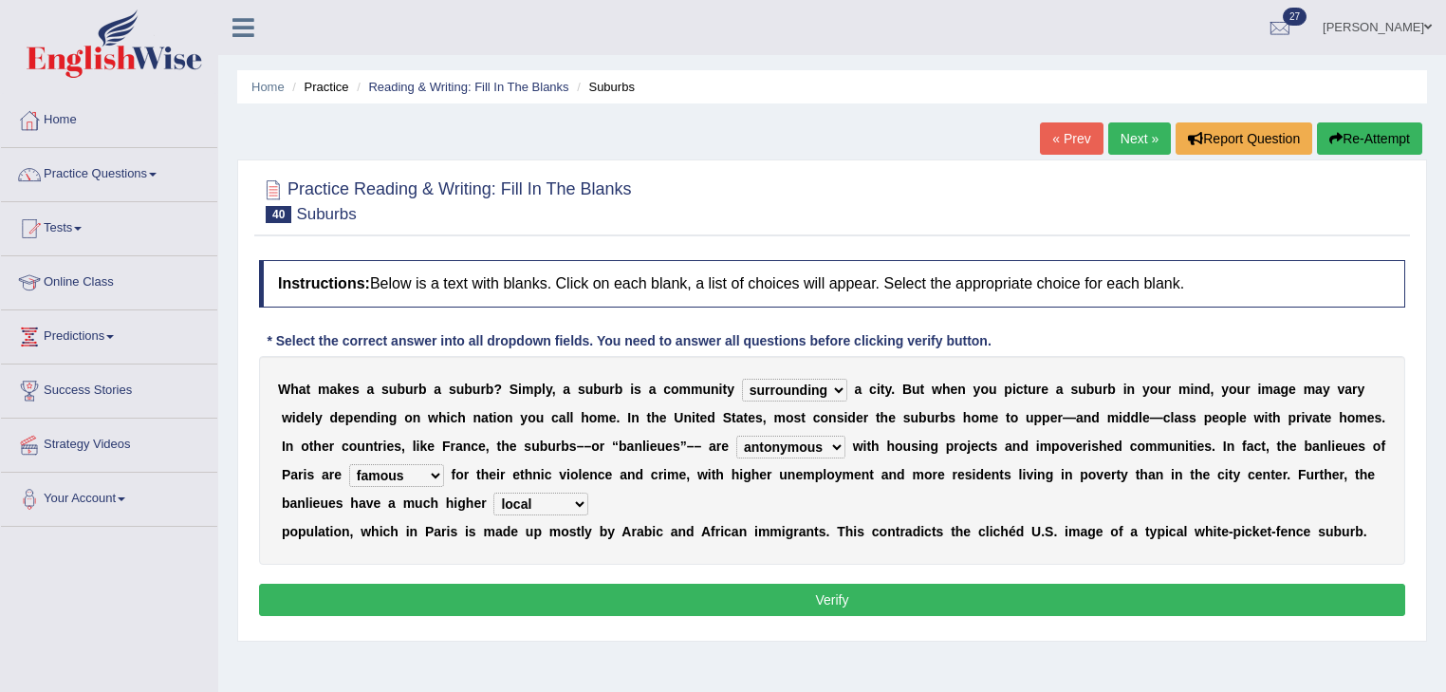
click at [572, 587] on button "Verify" at bounding box center [832, 600] width 1146 height 32
